Goal: Task Accomplishment & Management: Manage account settings

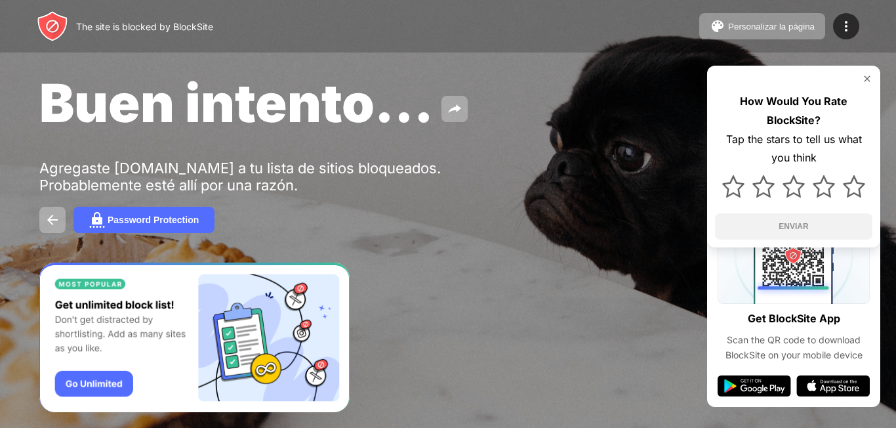
click at [866, 76] on img at bounding box center [867, 78] width 10 height 10
